Goal: Task Accomplishment & Management: Manage account settings

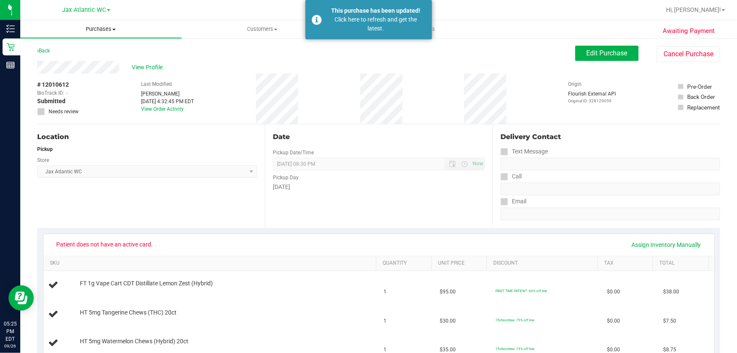
click at [114, 30] on span "Purchases" at bounding box center [100, 29] width 161 height 8
click at [70, 57] on span "Fulfillment" at bounding box center [46, 60] width 52 height 7
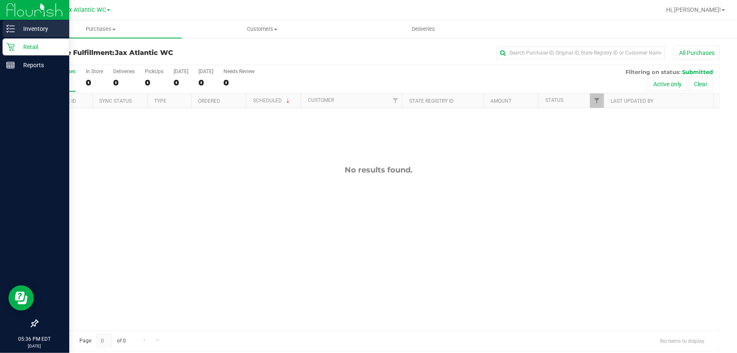
click at [31, 28] on p "Inventory" at bounding box center [40, 29] width 51 height 10
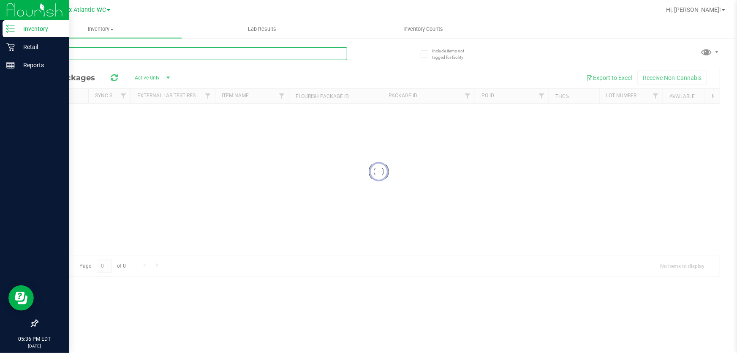
click at [166, 54] on input "text" at bounding box center [192, 53] width 310 height 13
type input "hbg"
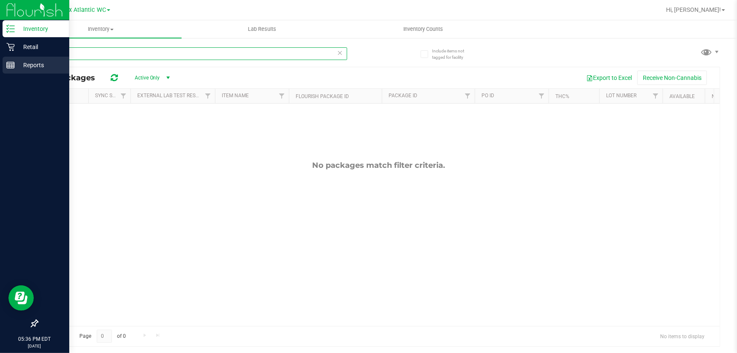
drag, startPoint x: 0, startPoint y: 73, endPoint x: 34, endPoint y: 73, distance: 33.8
click at [0, 73] on div "Inventory Retail Reports 05:36 PM EDT [DATE] 09/26 Jax Atlantic WC Hi, Shiro! I…" at bounding box center [368, 176] width 737 height 353
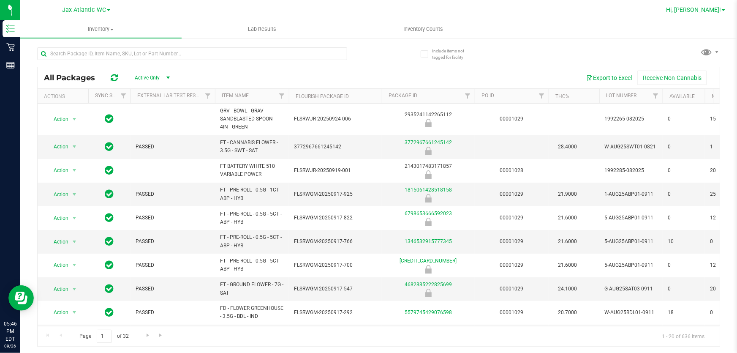
click at [715, 9] on span "Hi, [PERSON_NAME]!" at bounding box center [693, 9] width 55 height 7
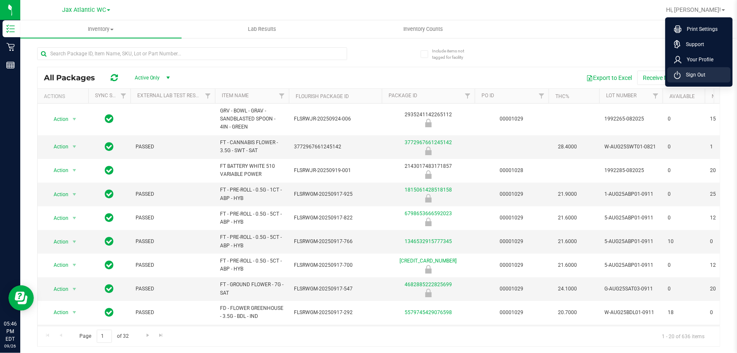
click at [686, 73] on span "Sign Out" at bounding box center [693, 75] width 24 height 8
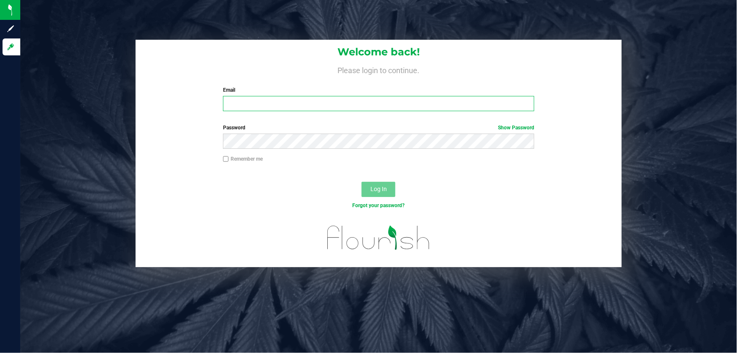
click at [307, 101] on input "Email" at bounding box center [379, 103] width 312 height 15
type input "[EMAIL_ADDRESS][DOMAIN_NAME]"
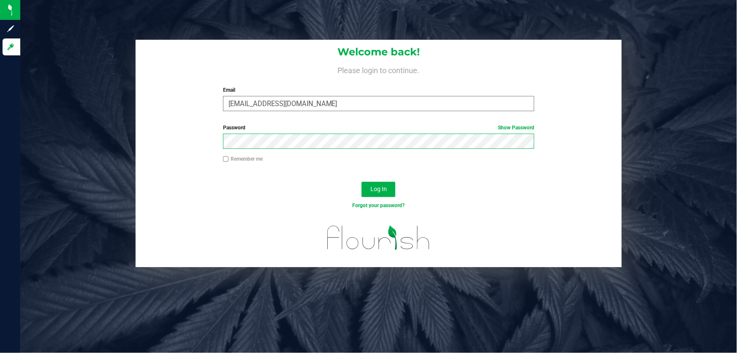
click at [361, 182] on button "Log In" at bounding box center [378, 189] width 34 height 15
